Goal: Task Accomplishment & Management: Use online tool/utility

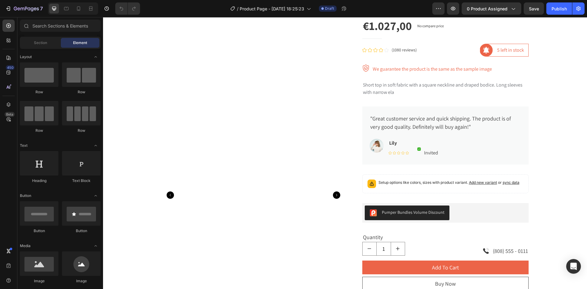
scroll to position [41, 0]
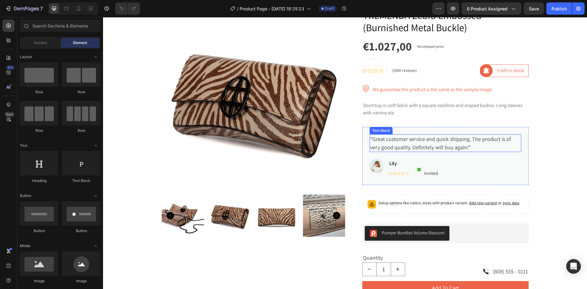
click at [380, 141] on p ""Great customer service and quick shipping. The product is of very good quality…" at bounding box center [445, 143] width 150 height 16
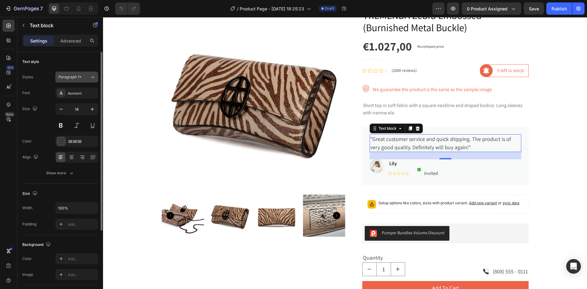
click at [92, 78] on icon at bounding box center [92, 77] width 5 height 6
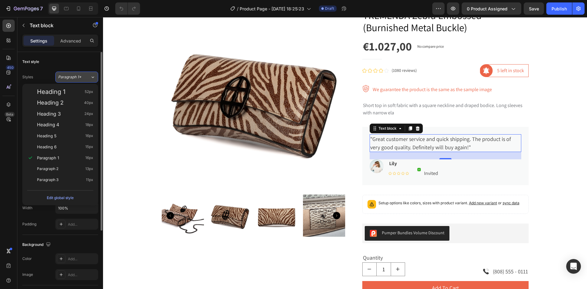
click at [92, 78] on icon at bounding box center [92, 77] width 5 height 6
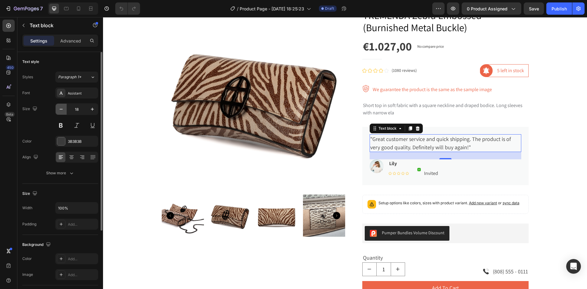
click at [60, 110] on icon "button" at bounding box center [61, 109] width 6 height 6
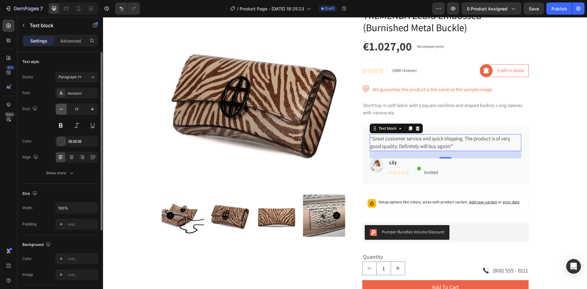
click at [60, 110] on icon "button" at bounding box center [61, 109] width 6 height 6
type input "16"
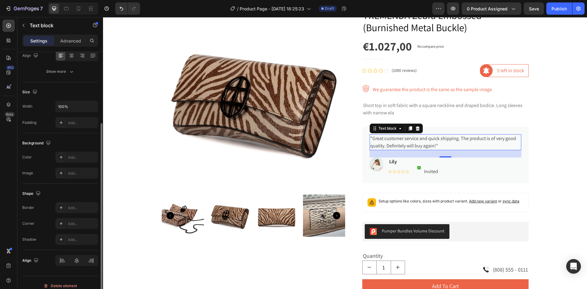
scroll to position [108, 0]
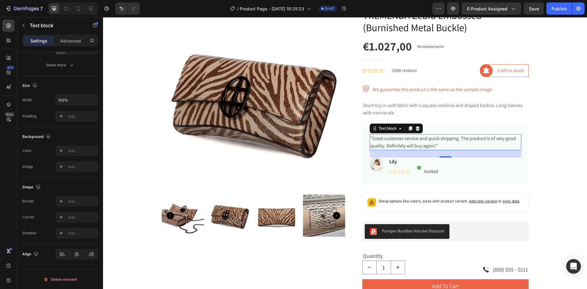
click at [402, 142] on p ""Great customer service and quick shipping. The product is of very good quality…" at bounding box center [445, 142] width 150 height 15
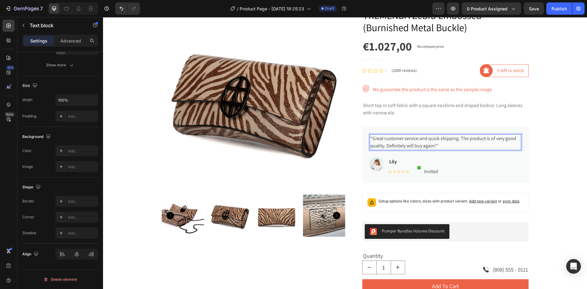
click at [438, 145] on p ""Great customer service and quick shipping. The product is of very good quality…" at bounding box center [445, 142] width 150 height 15
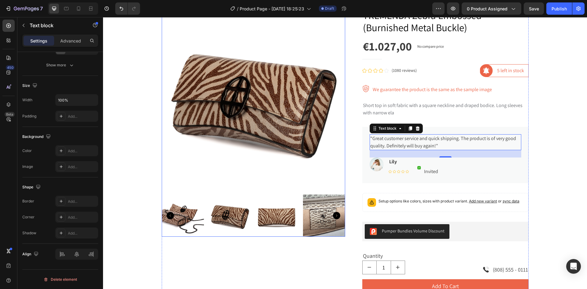
scroll to position [0, 0]
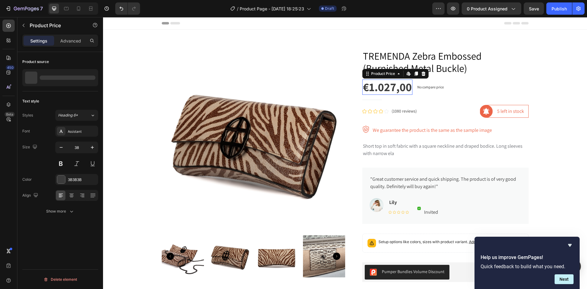
click at [382, 86] on div "€1.027,00" at bounding box center [387, 86] width 50 height 15
click at [60, 147] on icon "button" at bounding box center [61, 147] width 6 height 6
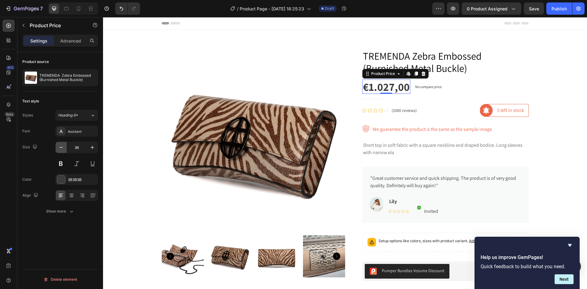
click at [60, 147] on icon "button" at bounding box center [61, 147] width 6 height 6
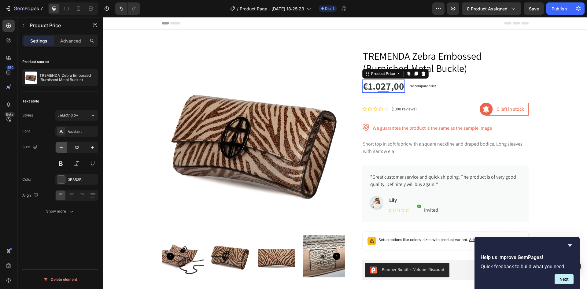
click at [60, 147] on icon "button" at bounding box center [61, 147] width 6 height 6
click at [60, 147] on icon "button" at bounding box center [61, 147] width 3 height 1
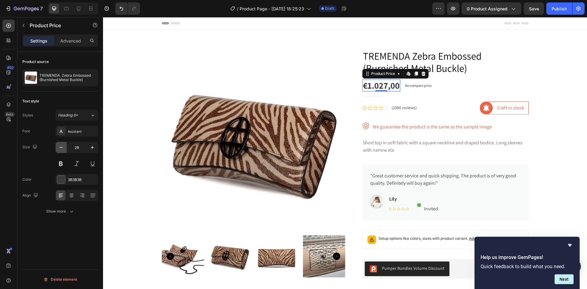
click at [60, 147] on icon "button" at bounding box center [61, 147] width 3 height 1
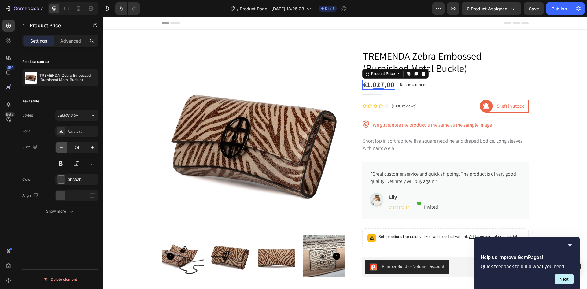
click at [60, 147] on icon "button" at bounding box center [61, 147] width 3 height 1
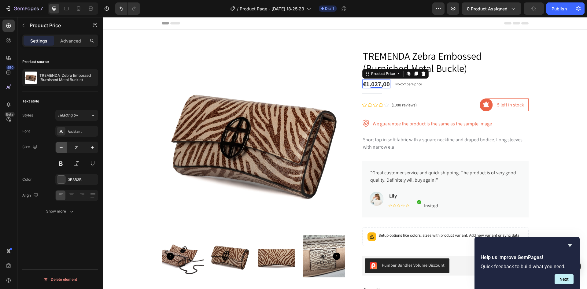
type input "20"
click at [60, 164] on button at bounding box center [60, 163] width 11 height 11
click at [372, 82] on div "€1.027,00" at bounding box center [375, 83] width 26 height 9
click at [62, 163] on button at bounding box center [60, 163] width 11 height 11
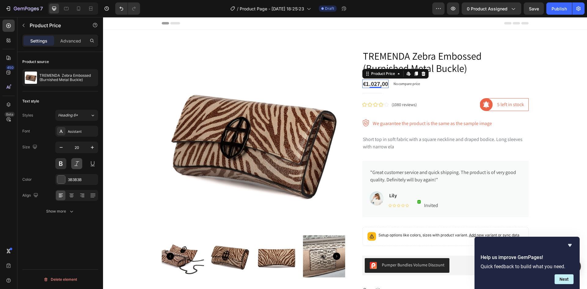
click at [76, 163] on button at bounding box center [76, 163] width 11 height 11
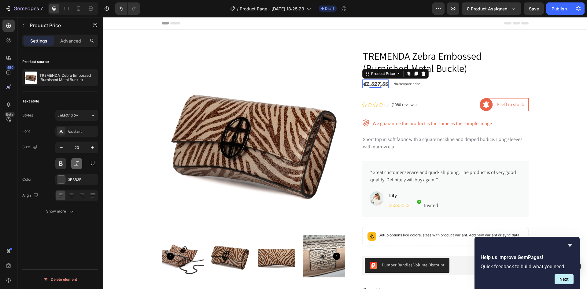
click at [76, 163] on button at bounding box center [76, 163] width 11 height 11
click at [60, 164] on button at bounding box center [60, 163] width 11 height 11
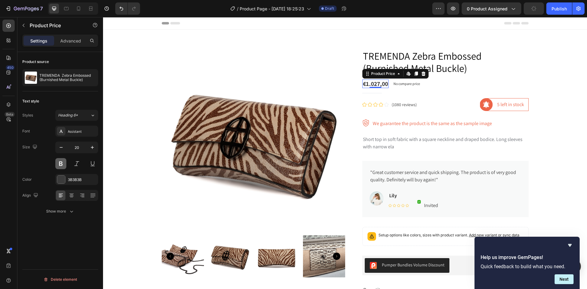
click at [64, 167] on button at bounding box center [60, 163] width 11 height 11
click at [478, 173] on p ""Great customer service and quick shipping. The product is of very good quality…" at bounding box center [445, 176] width 150 height 15
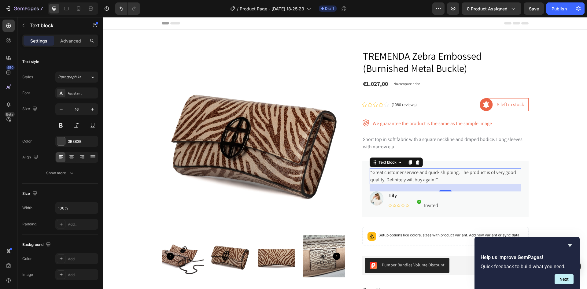
click at [436, 179] on p ""Great customer service and quick shipping. The product is of very good quality…" at bounding box center [445, 176] width 150 height 15
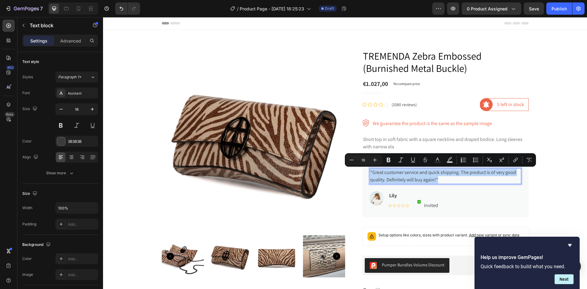
drag, startPoint x: 436, startPoint y: 179, endPoint x: 368, endPoint y: 171, distance: 69.2
click at [370, 171] on p ""Great customer service and quick shipping. The product is of very good quality…" at bounding box center [445, 176] width 150 height 15
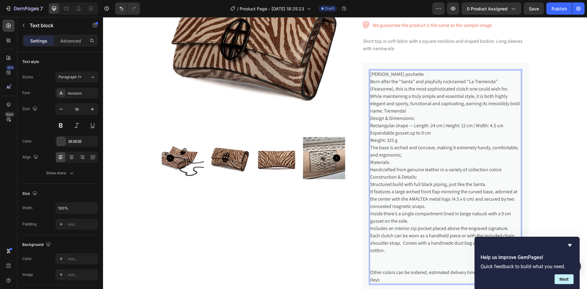
click at [407, 110] on p "While maintaining a truly simple and essential style, it is both highly elegant…" at bounding box center [445, 104] width 150 height 22
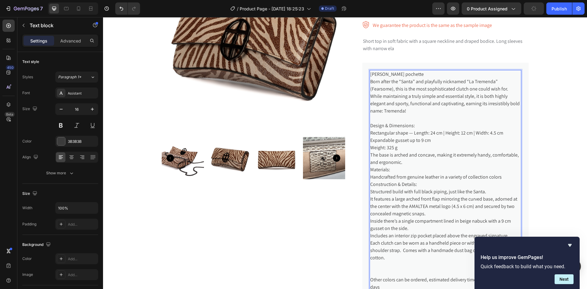
click at [401, 161] on p "The base is arched and concave, making it extremely handy, comfortable, and erg…" at bounding box center [445, 158] width 150 height 15
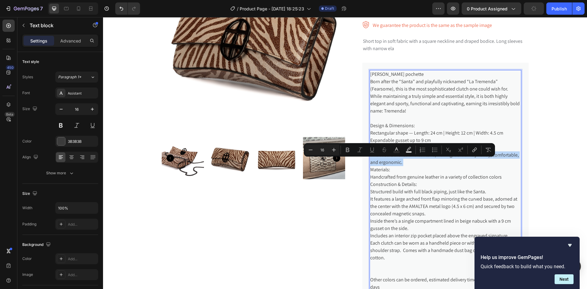
click at [401, 161] on p "The base is arched and concave, making it extremely handy, comfortable, and erg…" at bounding box center [445, 158] width 150 height 15
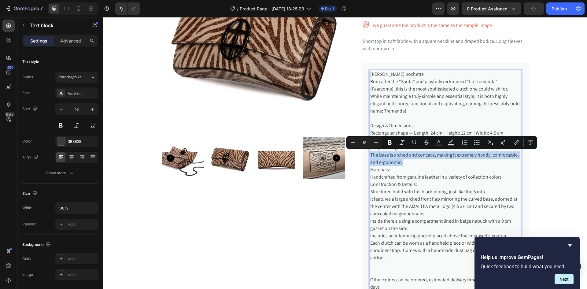
click at [403, 162] on p "The base is arched and concave, making it extremely handy, comfortable, and erg…" at bounding box center [445, 158] width 150 height 15
click at [405, 163] on p "The base is arched and concave, making it extremely handy, comfortable, and erg…" at bounding box center [445, 158] width 150 height 15
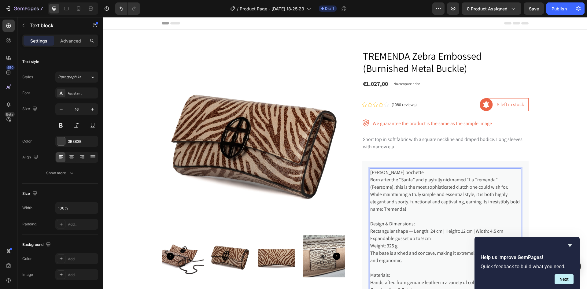
scroll to position [41, 0]
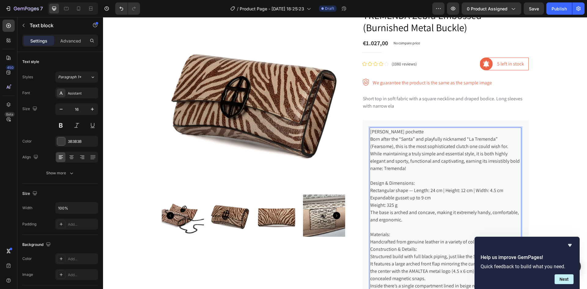
click at [427, 131] on p "[PERSON_NAME] pochette" at bounding box center [445, 131] width 150 height 7
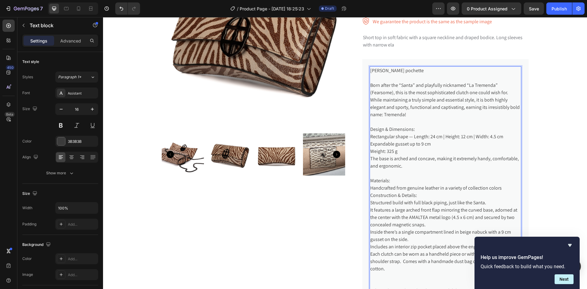
scroll to position [122, 0]
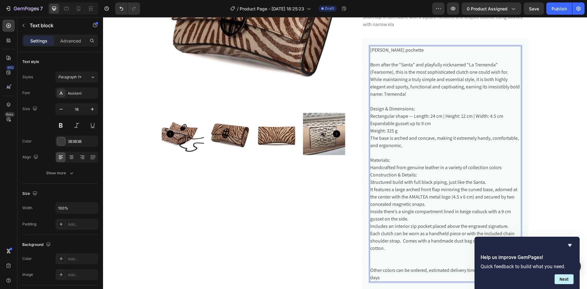
click at [501, 167] on p "Handcrafted from genuine leather in a variety of collection colors" at bounding box center [445, 167] width 150 height 7
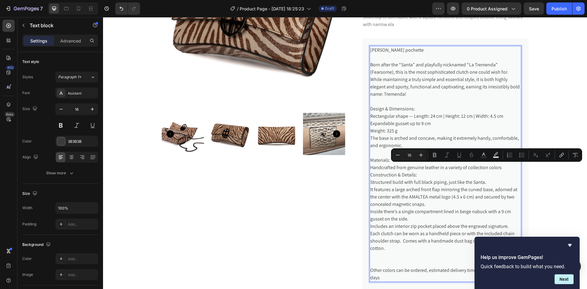
click at [508, 170] on p "Handcrafted from genuine leather in a variety of collection colors" at bounding box center [445, 167] width 150 height 7
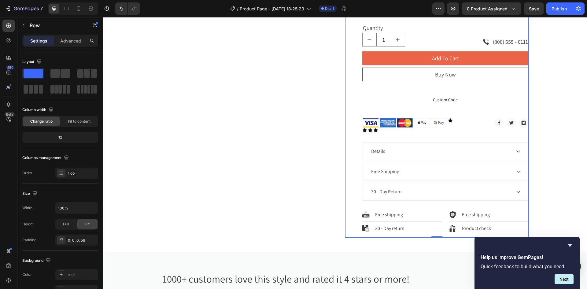
scroll to position [468, 0]
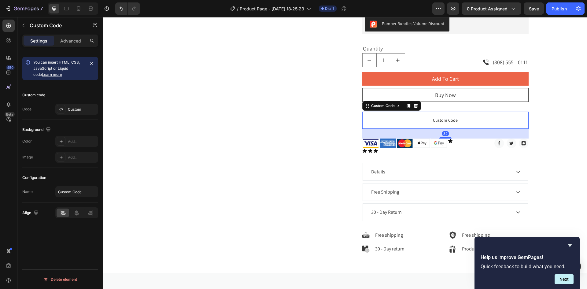
click at [390, 121] on span "Custom Code" at bounding box center [445, 119] width 166 height 7
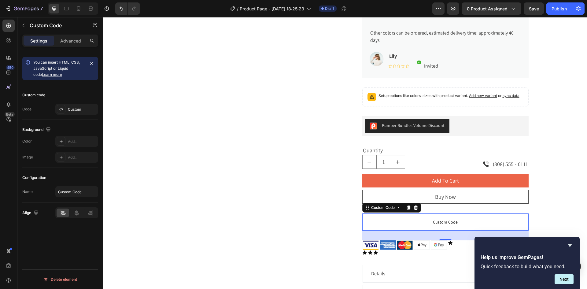
scroll to position [224, 0]
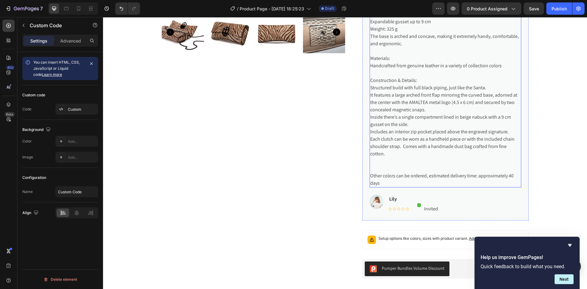
click at [402, 77] on p "Construction & Details:" at bounding box center [445, 80] width 150 height 7
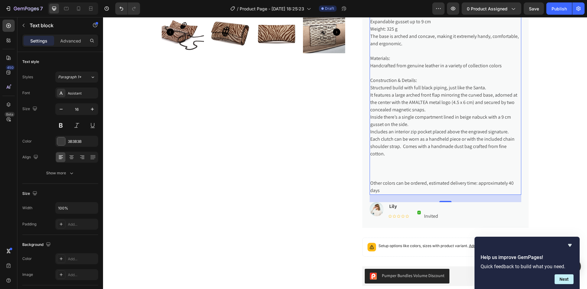
scroll to position [20, 0]
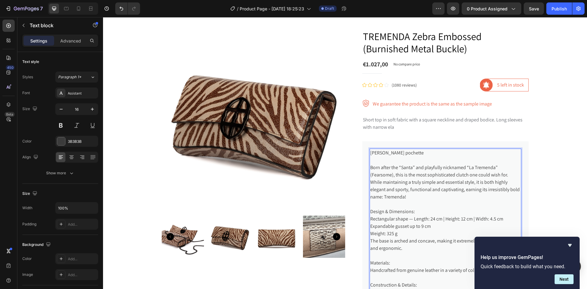
click at [398, 178] on p "Born after the “Santa” and playfully nicknamed “La Tremenda” (Fearsome), this i…" at bounding box center [445, 171] width 150 height 15
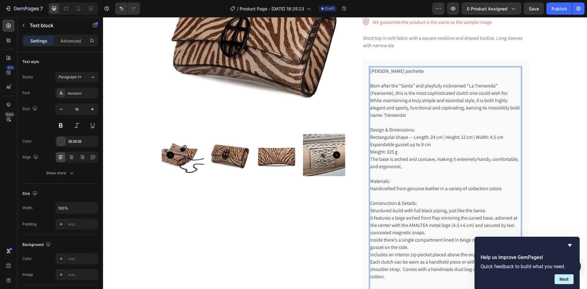
scroll to position [122, 0]
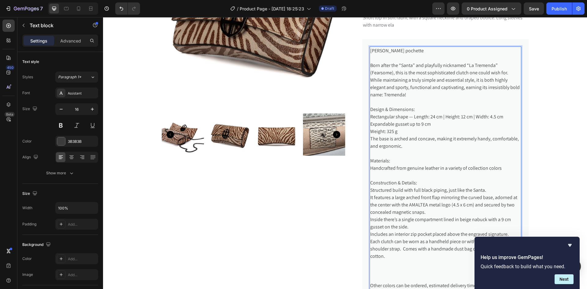
click at [383, 153] on p "Rich Text Editor. Editing area: main" at bounding box center [445, 153] width 150 height 7
click at [260, 106] on img at bounding box center [253, 19] width 183 height 183
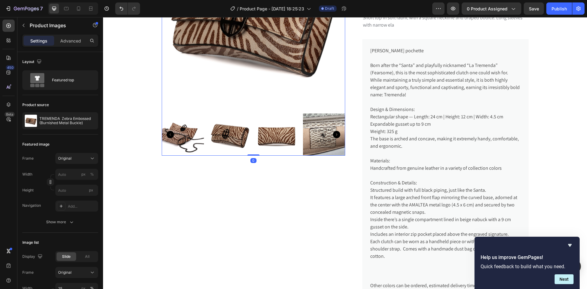
click at [260, 106] on img at bounding box center [253, 19] width 183 height 183
click at [417, 92] on p "While maintaining a truly simple and essential style, it is both highly elegant…" at bounding box center [445, 87] width 150 height 22
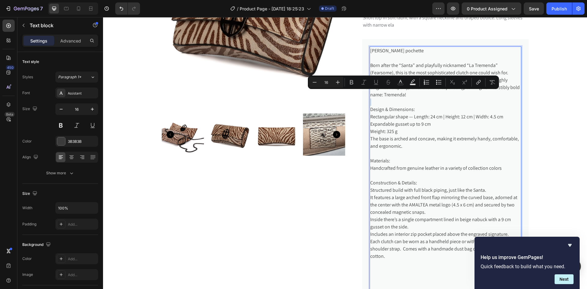
click at [417, 92] on p "While maintaining a truly simple and essential style, it is both highly elegant…" at bounding box center [445, 87] width 150 height 22
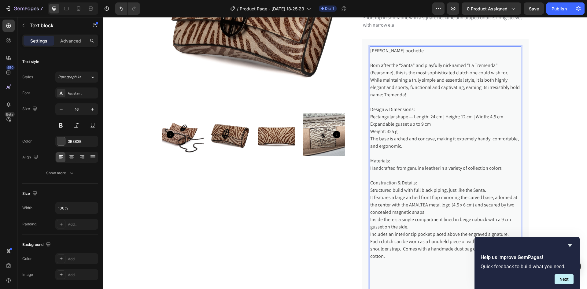
click at [374, 73] on p "Born after the “Santa” and playfully nicknamed “La Tremenda” (Fearsome), this i…" at bounding box center [445, 69] width 150 height 15
click at [445, 111] on p "Design & Dimensions:" at bounding box center [445, 109] width 150 height 7
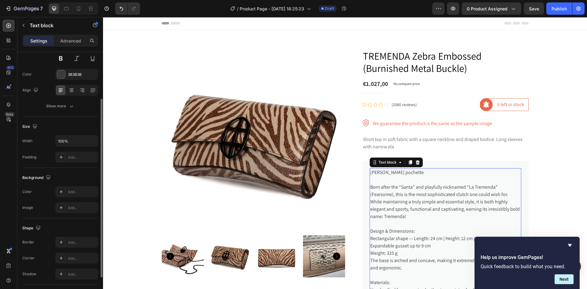
scroll to position [0, 0]
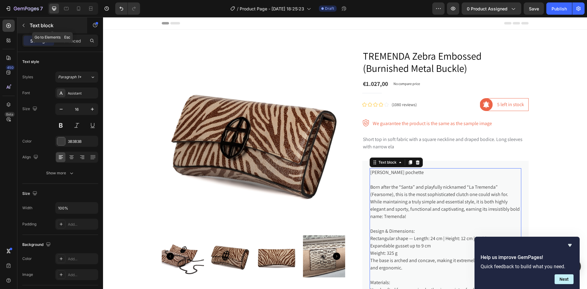
click at [24, 25] on icon "button" at bounding box center [23, 25] width 5 height 5
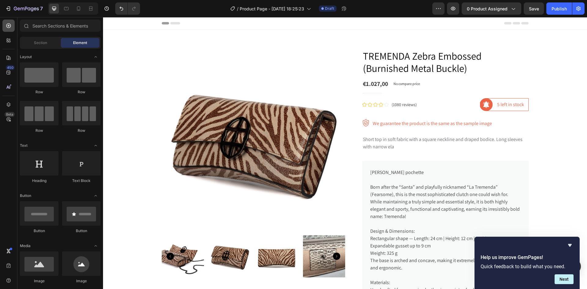
click at [9, 25] on icon at bounding box center [8, 26] width 6 height 6
click at [44, 43] on span "Section" at bounding box center [40, 42] width 13 height 5
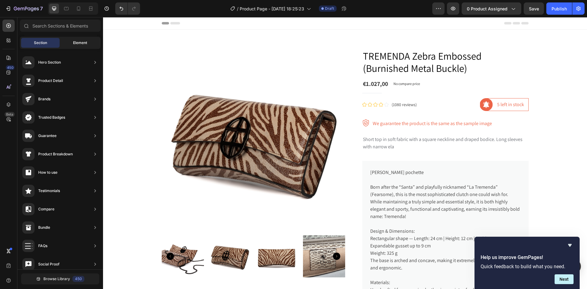
click at [75, 44] on span "Element" at bounding box center [80, 42] width 14 height 5
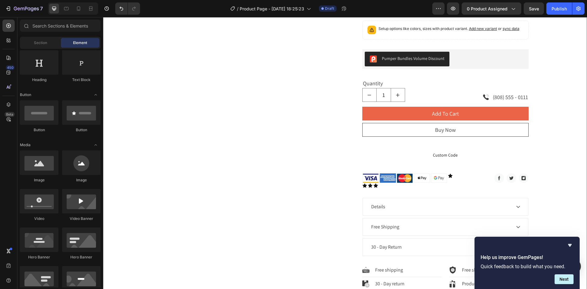
scroll to position [387, 0]
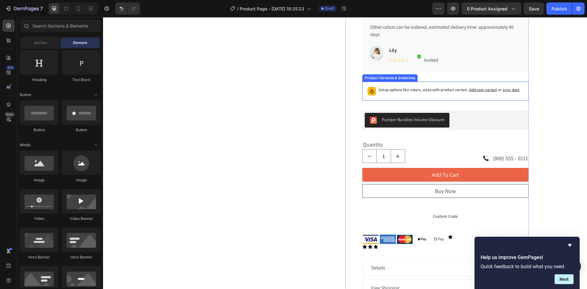
click at [388, 90] on p "Setup options like colors, sizes with product variant. Add new variant or sync …" at bounding box center [448, 90] width 141 height 6
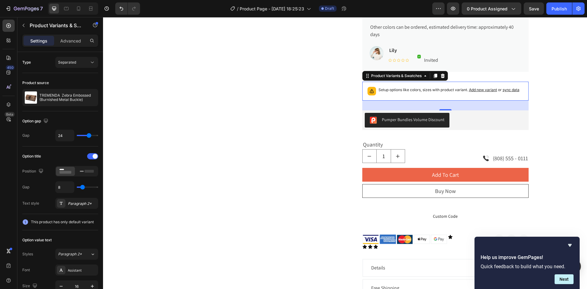
click at [379, 94] on div "Setup options like colors, sizes with product variant. Add new variant or sync …" at bounding box center [448, 91] width 141 height 9
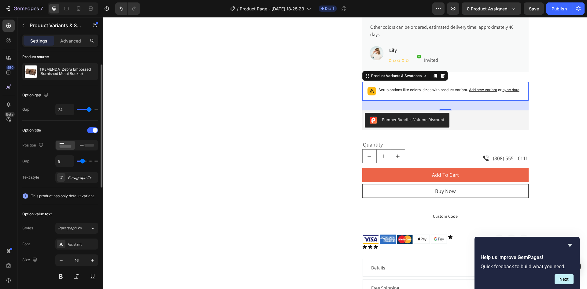
scroll to position [0, 0]
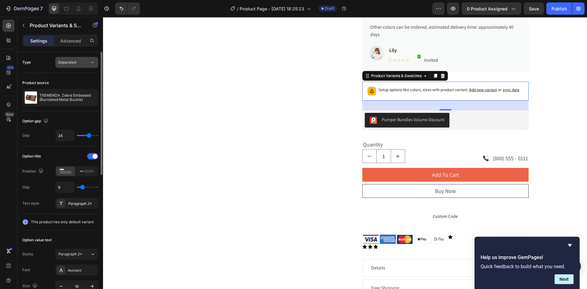
click at [81, 61] on div "Separated" at bounding box center [73, 62] width 31 height 5
click at [76, 89] on p "Combine" at bounding box center [75, 88] width 35 height 5
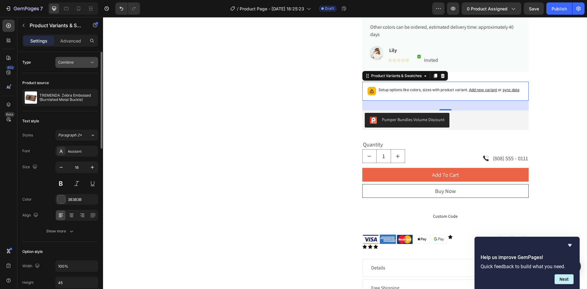
click at [85, 62] on div "Combine" at bounding box center [73, 62] width 31 height 5
click at [80, 77] on p "Separated" at bounding box center [75, 77] width 35 height 5
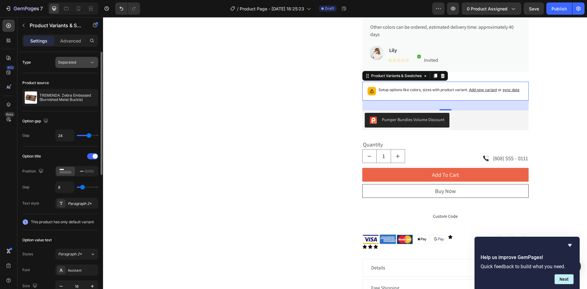
click at [84, 63] on div "Separated" at bounding box center [73, 62] width 31 height 5
click at [76, 90] on p "Combine" at bounding box center [75, 88] width 35 height 5
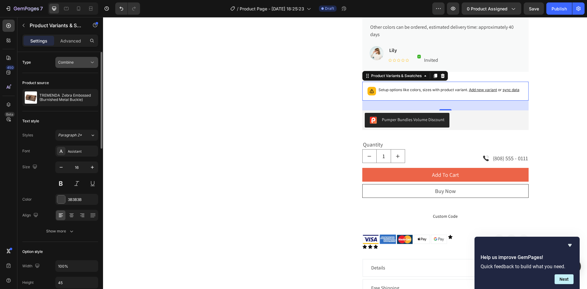
click at [74, 63] on div "Combine" at bounding box center [73, 62] width 31 height 5
click at [36, 60] on div "Type Combine" at bounding box center [60, 62] width 76 height 11
click at [91, 64] on icon at bounding box center [92, 62] width 6 height 6
click at [80, 75] on p "Separated" at bounding box center [75, 77] width 35 height 5
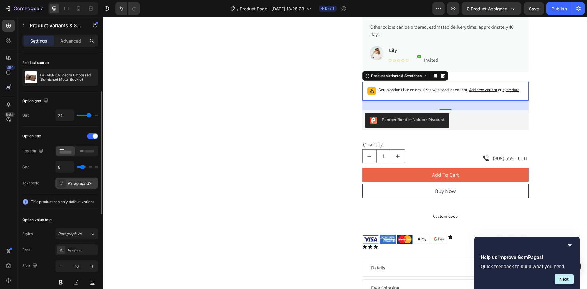
scroll to position [40, 0]
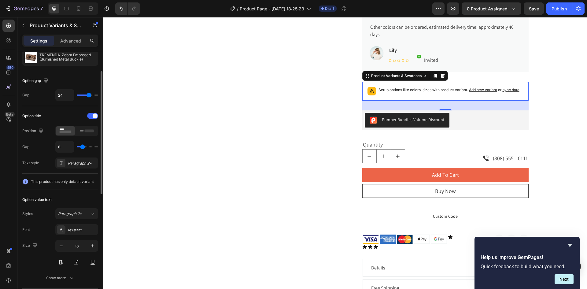
click at [71, 187] on div "This product has only default variant" at bounding box center [60, 182] width 76 height 16
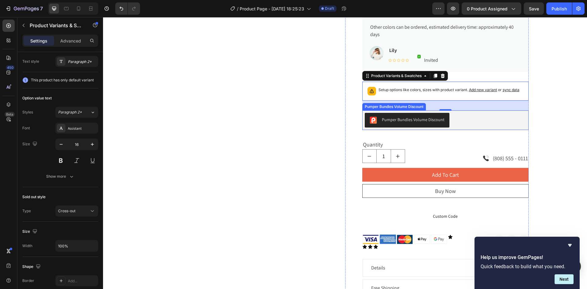
scroll to position [326, 0]
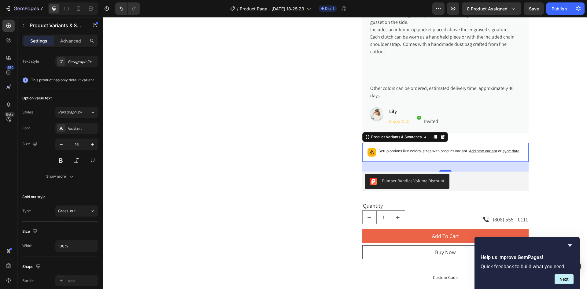
click at [413, 152] on p "Setup options like colors, sizes with product variant. Add new variant or sync …" at bounding box center [448, 151] width 141 height 6
click at [456, 178] on div "Pumper Bundles Volume Discount" at bounding box center [444, 181] width 161 height 15
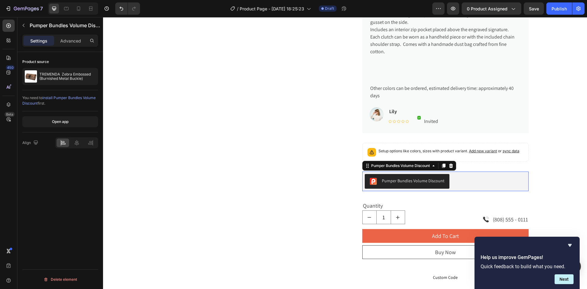
scroll to position [0, 0]
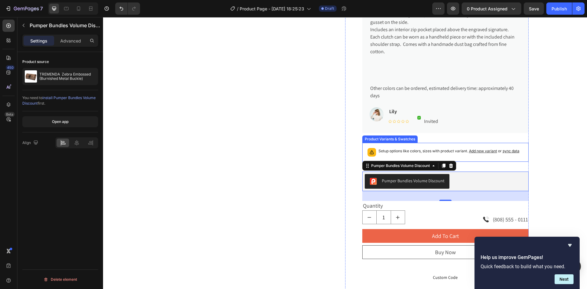
click at [461, 154] on p "Setup options like colors, sizes with product variant. Add new variant or sync …" at bounding box center [448, 151] width 141 height 6
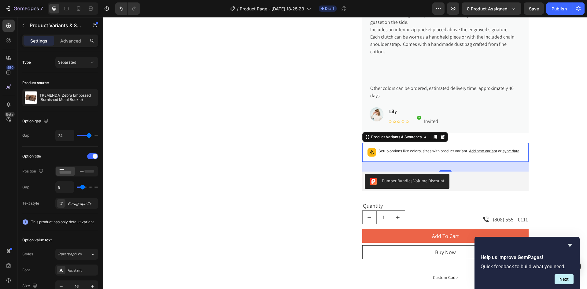
click at [429, 155] on div "Setup options like colors, sizes with product variant. Add new variant or sync …" at bounding box center [448, 152] width 141 height 9
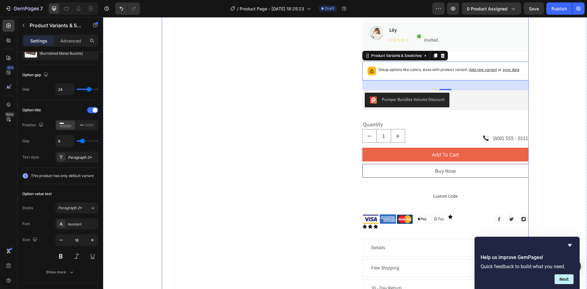
scroll to position [387, 0]
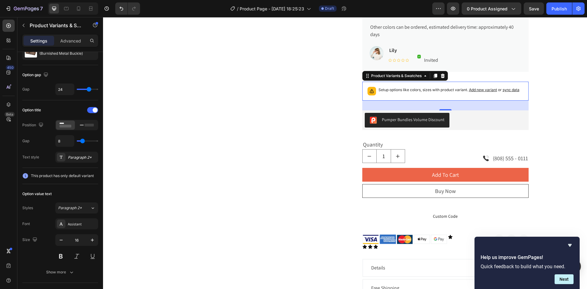
click at [406, 95] on div "Setup options like colors, sizes with product variant. Add new variant or sync …" at bounding box center [448, 91] width 141 height 9
click at [423, 78] on icon at bounding box center [425, 75] width 5 height 5
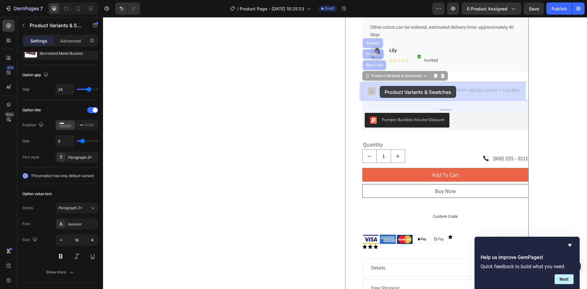
drag, startPoint x: 379, startPoint y: 78, endPoint x: 379, endPoint y: 86, distance: 7.6
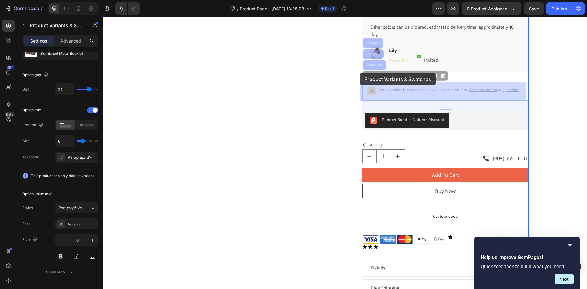
drag, startPoint x: 383, startPoint y: 77, endPoint x: 359, endPoint y: 73, distance: 23.6
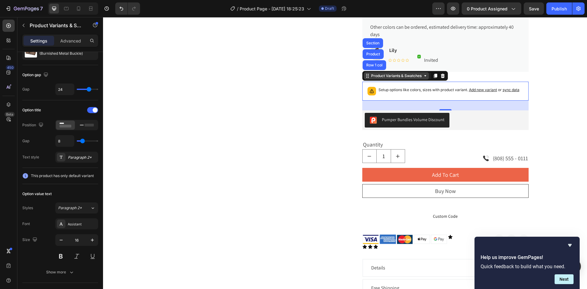
click at [378, 77] on div "Product Variants & Swatches" at bounding box center [396, 75] width 53 height 5
click at [412, 78] on div "Product Variants & Swatches" at bounding box center [396, 75] width 53 height 5
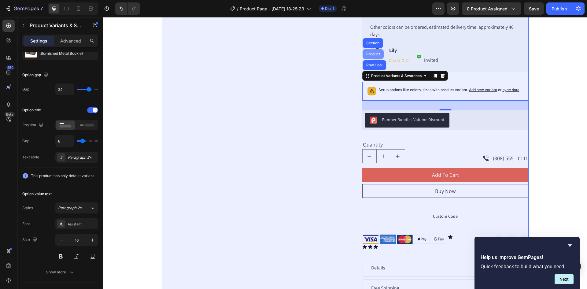
click at [373, 53] on div "Product" at bounding box center [373, 54] width 16 height 4
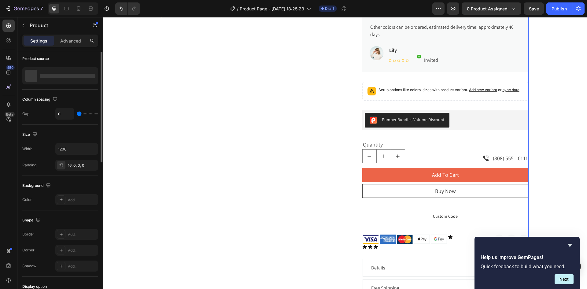
scroll to position [0, 0]
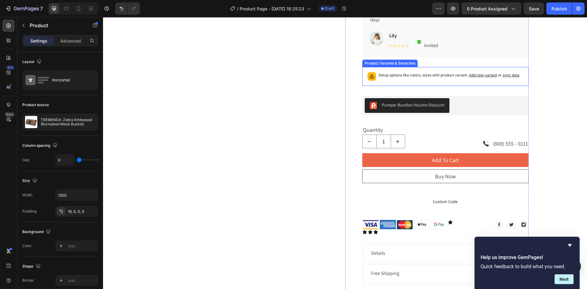
click at [401, 74] on p "Setup options like colors, sizes with product variant. Add new variant or sync …" at bounding box center [448, 75] width 141 height 6
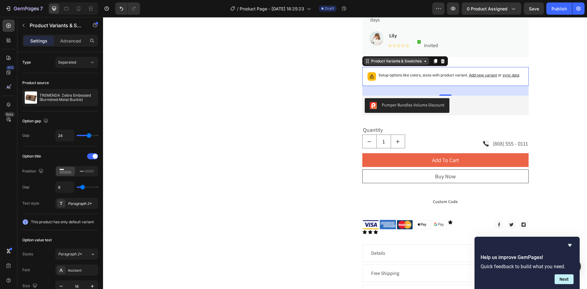
click at [388, 61] on div "Product Variants & Swatches" at bounding box center [396, 60] width 53 height 5
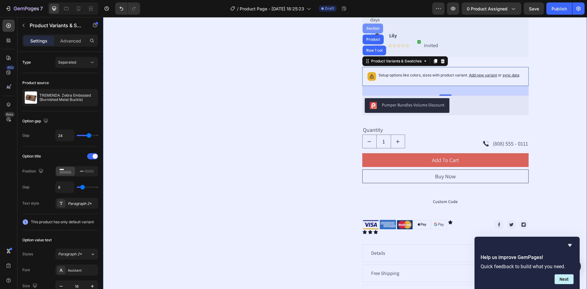
click at [372, 27] on div "Section" at bounding box center [373, 29] width 16 height 4
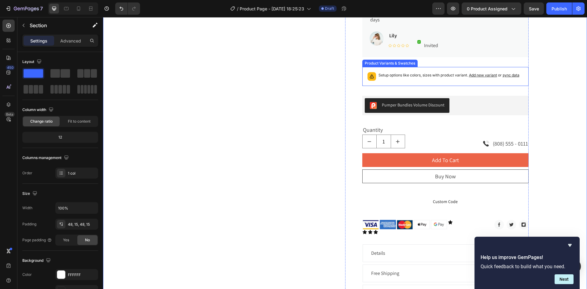
click at [378, 75] on p "Setup options like colors, sizes with product variant. Add new variant or sync …" at bounding box center [448, 75] width 141 height 6
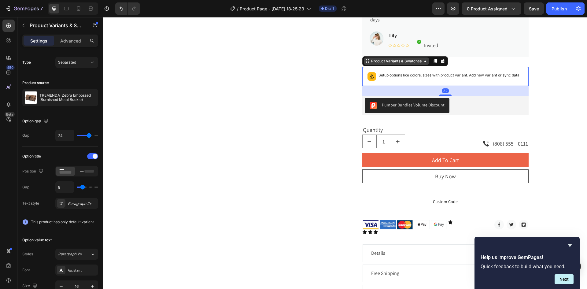
click at [366, 62] on icon at bounding box center [367, 61] width 5 height 5
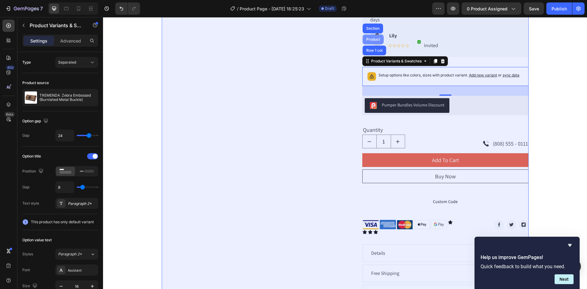
click at [373, 39] on div "Product" at bounding box center [373, 40] width 16 height 4
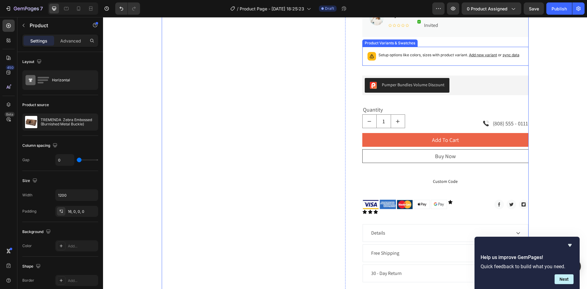
click at [390, 55] on p "Setup options like colors, sizes with product variant. Add new variant or sync …" at bounding box center [448, 55] width 141 height 6
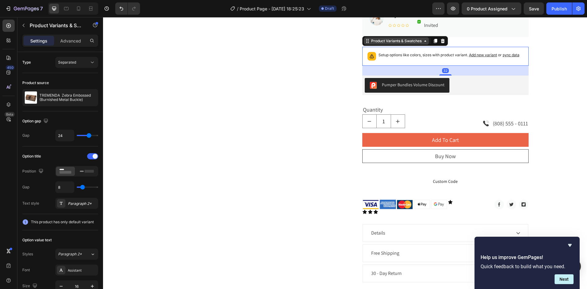
click at [388, 42] on div "Product Variants & Swatches" at bounding box center [396, 40] width 53 height 5
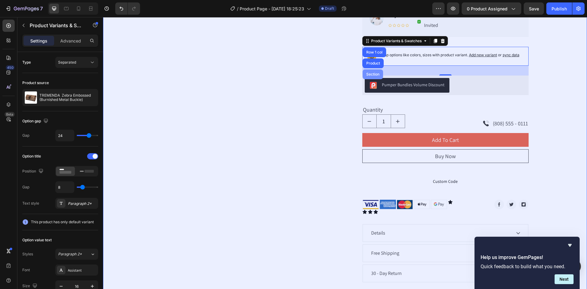
click at [370, 74] on div "Section" at bounding box center [373, 74] width 16 height 4
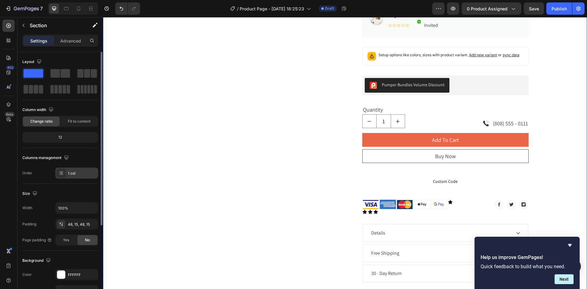
click at [86, 172] on div "1 col" at bounding box center [82, 172] width 29 height 5
click at [50, 190] on div "Size" at bounding box center [60, 194] width 76 height 10
click at [76, 41] on p "Advanced" at bounding box center [70, 41] width 21 height 6
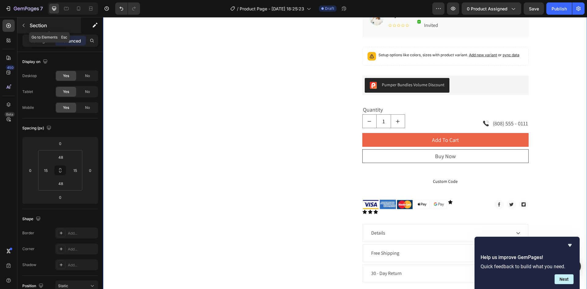
click at [24, 24] on icon "button" at bounding box center [24, 25] width 2 height 3
click at [0, 0] on icon at bounding box center [0, 0] width 0 height 0
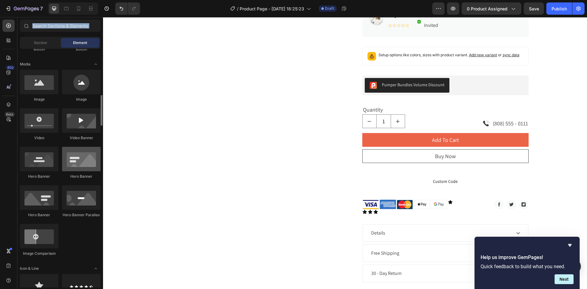
scroll to position [202, 0]
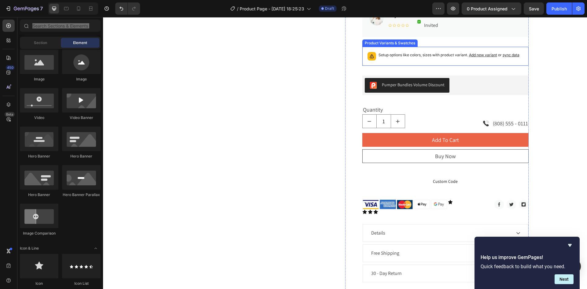
click at [411, 57] on p "Setup options like colors, sizes with product variant. Add new variant or sync …" at bounding box center [448, 55] width 141 height 6
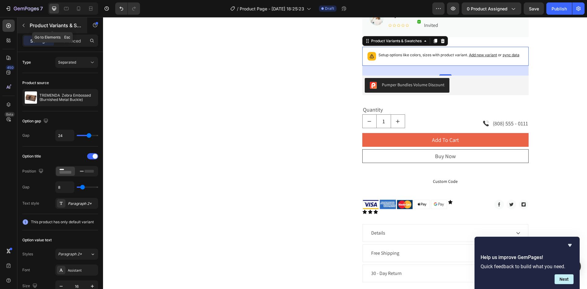
click at [50, 27] on p "Product Variants & Swatches" at bounding box center [56, 25] width 52 height 7
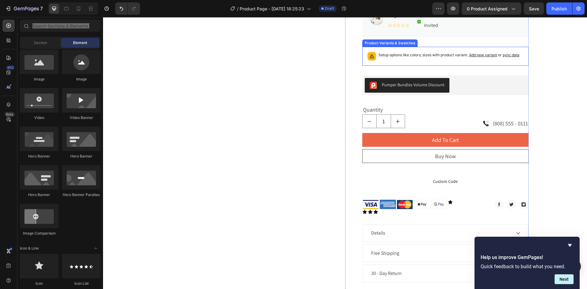
click at [385, 59] on div "Setup options like colors, sizes with product variant. Add new variant or sync …" at bounding box center [448, 56] width 141 height 9
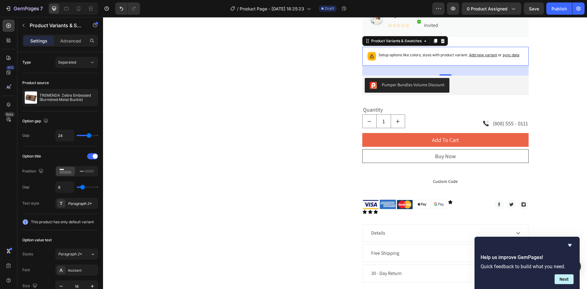
click at [404, 52] on p "Setup options like colors, sizes with product variant. Add new variant or sync …" at bounding box center [448, 55] width 141 height 6
click at [391, 42] on div "Product Variants & Swatches" at bounding box center [396, 40] width 53 height 5
click at [406, 58] on div "Setup options like colors, sizes with product variant. Add new variant or sync …" at bounding box center [448, 56] width 141 height 9
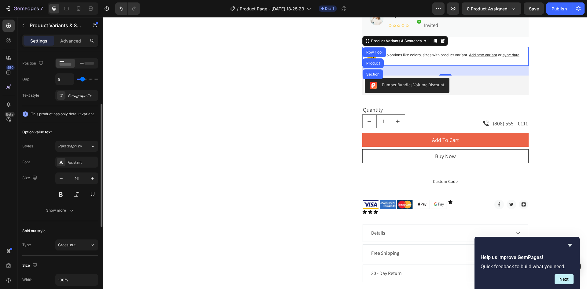
scroll to position [0, 0]
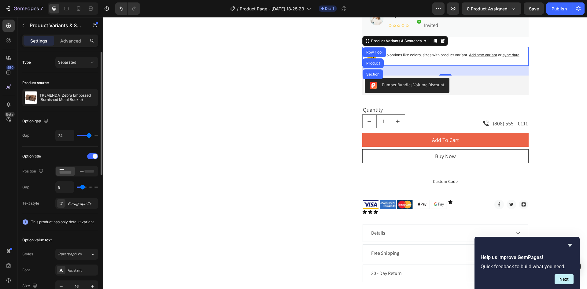
click at [34, 63] on div "Type Separated" at bounding box center [60, 62] width 76 height 11
click at [40, 42] on p "Settings" at bounding box center [38, 41] width 17 height 6
click at [420, 57] on p "Setup options like colors, sizes with product variant. Add new variant or sync …" at bounding box center [448, 55] width 141 height 6
click at [366, 41] on icon at bounding box center [367, 40] width 5 height 5
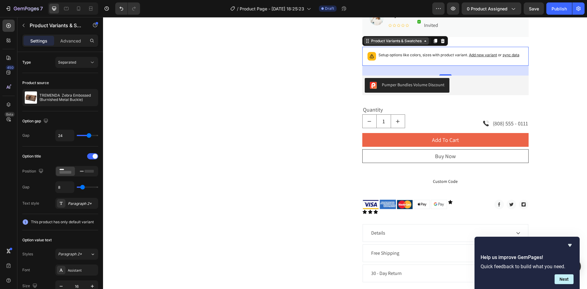
click at [366, 41] on icon at bounding box center [367, 40] width 5 height 5
click at [367, 41] on icon at bounding box center [367, 40] width 5 height 5
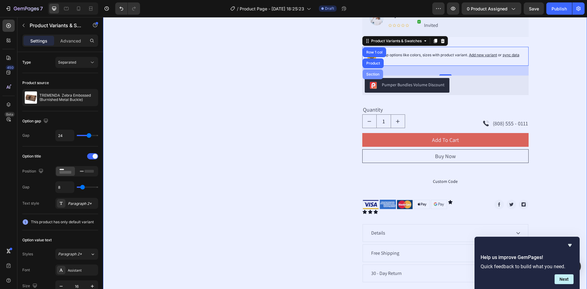
click at [369, 75] on div "Section" at bounding box center [373, 74] width 16 height 4
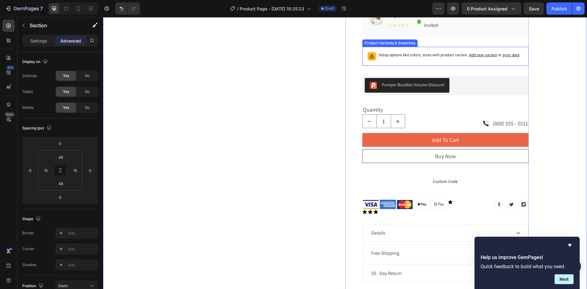
click at [383, 57] on p "Setup options like colors, sizes with product variant. Add new variant or sync …" at bounding box center [448, 55] width 141 height 6
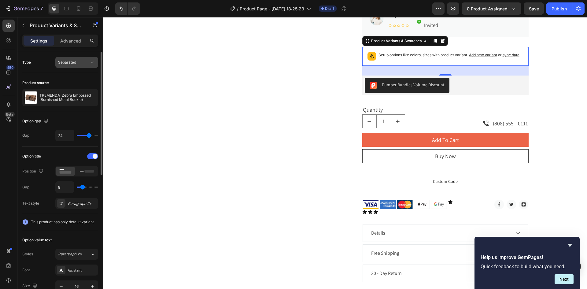
click at [92, 63] on icon at bounding box center [92, 62] width 6 height 6
click at [482, 55] on span "Add new variant" at bounding box center [483, 55] width 28 height 5
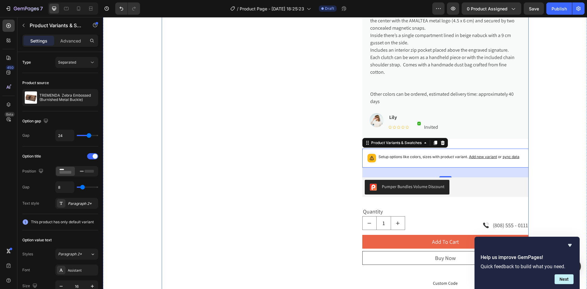
scroll to position [285, 0]
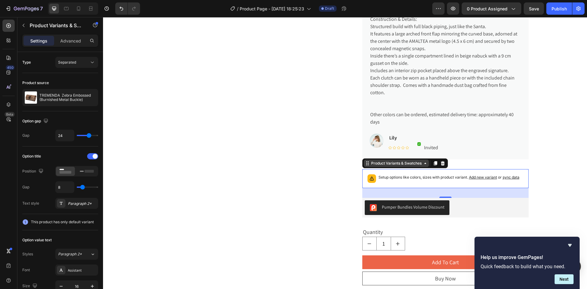
click at [395, 164] on div "Product Variants & Swatches" at bounding box center [396, 162] width 53 height 5
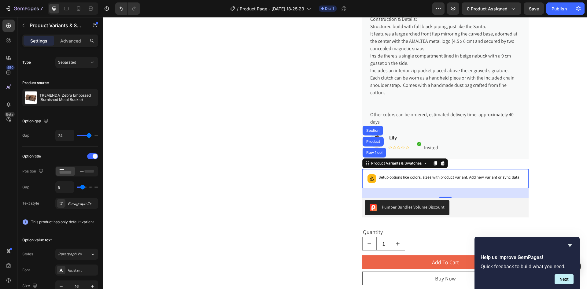
click at [150, 119] on div "Product Images TREMENDA Zebra Embossed (Burnished Metal Buckle) Product Title €…" at bounding box center [345, 100] width 474 height 682
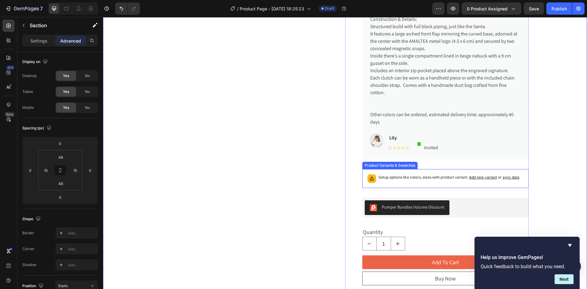
click at [397, 177] on p "Setup options like colors, sizes with product variant. Add new variant or sync …" at bounding box center [448, 177] width 141 height 6
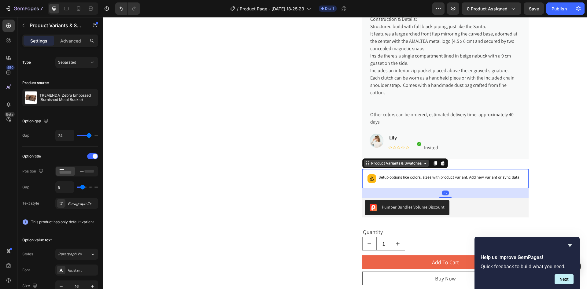
click at [370, 163] on div "Product Variants & Swatches" at bounding box center [396, 162] width 53 height 5
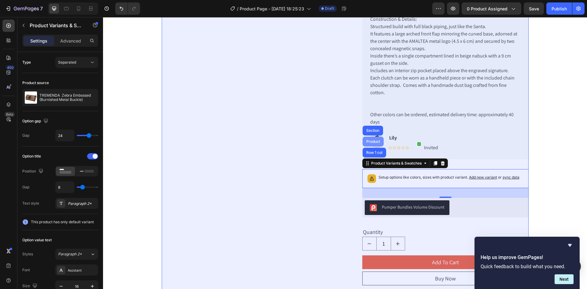
click at [372, 141] on div "Product" at bounding box center [373, 142] width 16 height 4
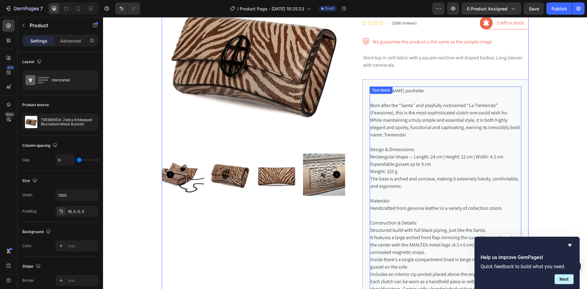
scroll to position [0, 0]
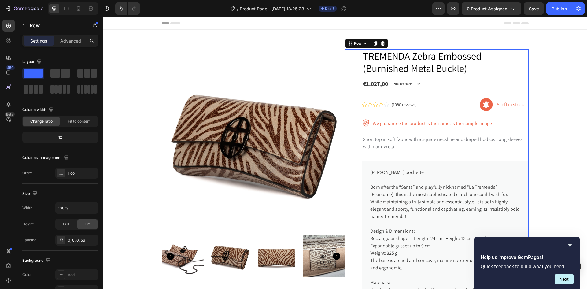
click at [437, 142] on p "Short top in soft fabric with a square neckline and draped bodice. Long sleeves…" at bounding box center [445, 143] width 165 height 15
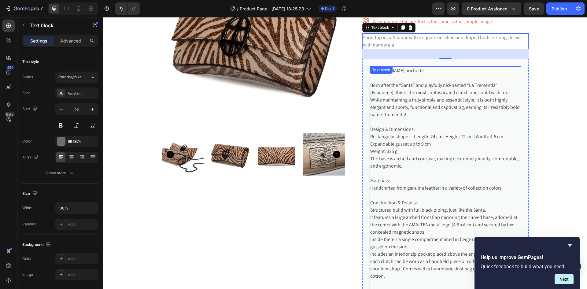
scroll to position [41, 0]
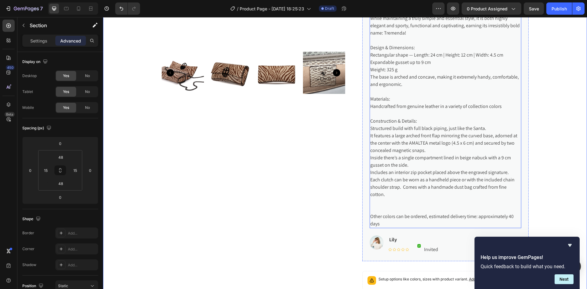
scroll to position [285, 0]
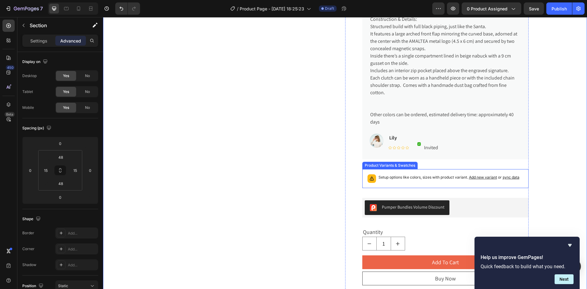
click at [507, 176] on span "sync data" at bounding box center [510, 177] width 17 height 5
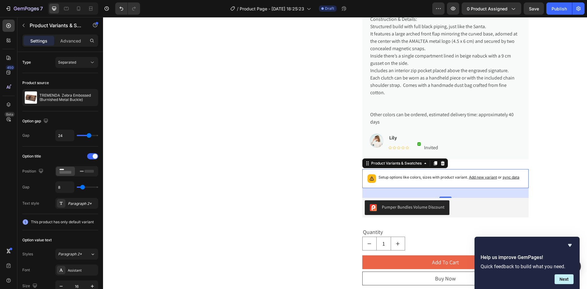
click at [508, 178] on span "sync data" at bounding box center [510, 177] width 17 height 5
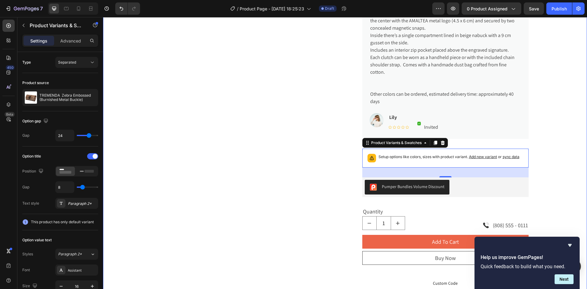
scroll to position [326, 0]
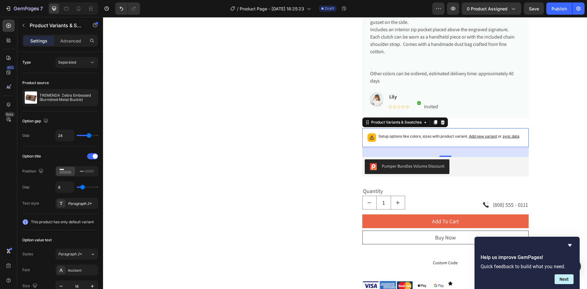
click at [482, 135] on span "Add new variant" at bounding box center [483, 136] width 28 height 5
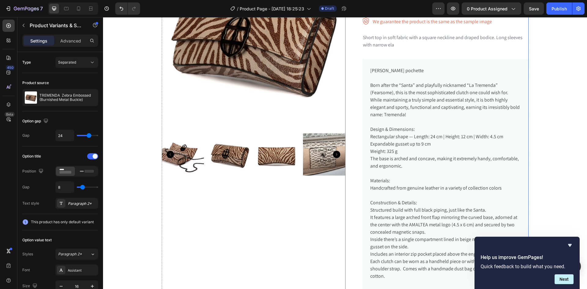
scroll to position [0, 0]
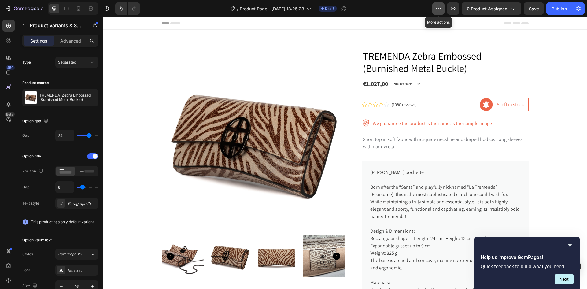
click at [435, 9] on icon "button" at bounding box center [438, 8] width 6 height 6
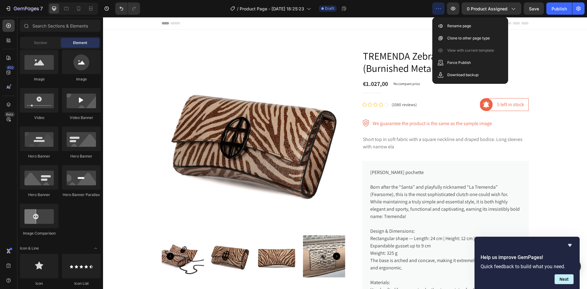
click at [375, 19] on div "Header" at bounding box center [345, 23] width 367 height 12
click at [397, 27] on div "Header" at bounding box center [345, 23] width 367 height 12
click at [537, 24] on div "Header" at bounding box center [345, 23] width 484 height 13
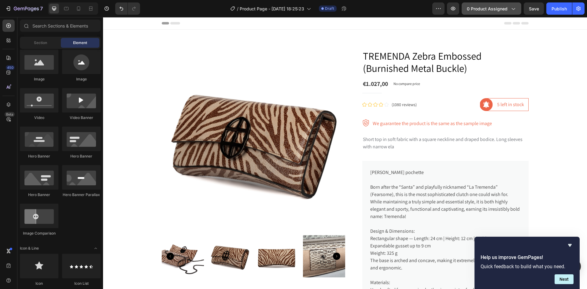
click at [513, 9] on icon "button" at bounding box center [513, 8] width 6 height 6
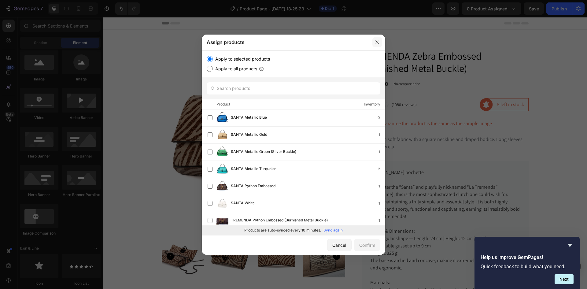
click at [377, 41] on icon "button" at bounding box center [377, 42] width 5 height 5
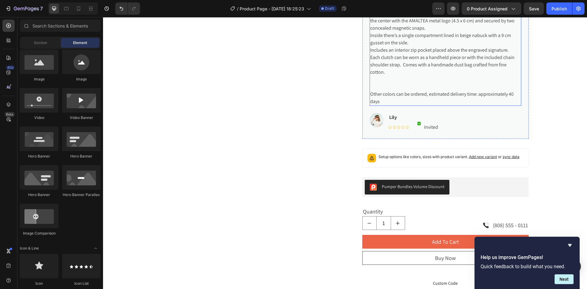
scroll to position [367, 0]
